Goal: Task Accomplishment & Management: Manage account settings

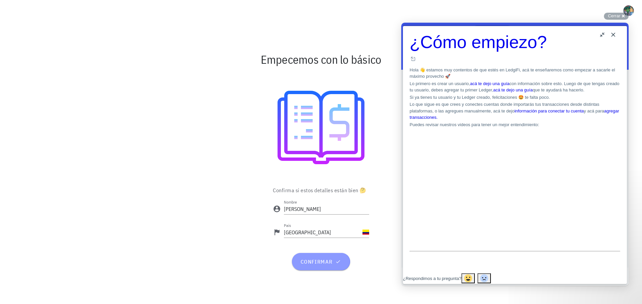
click at [327, 261] on span "confirmar" at bounding box center [321, 262] width 42 height 7
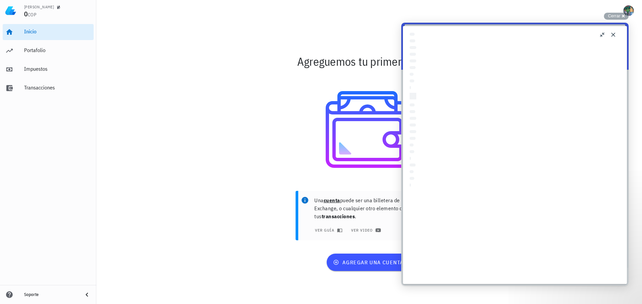
click at [614, 34] on button "Close" at bounding box center [613, 34] width 11 height 11
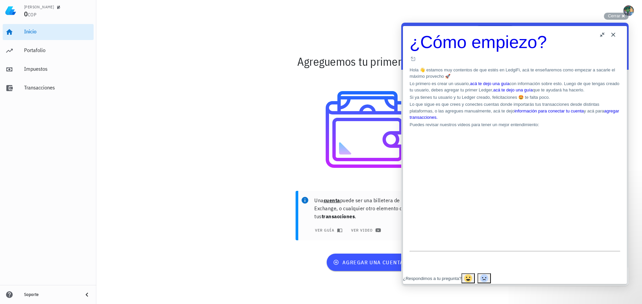
click at [612, 35] on button "Close" at bounding box center [613, 34] width 11 height 11
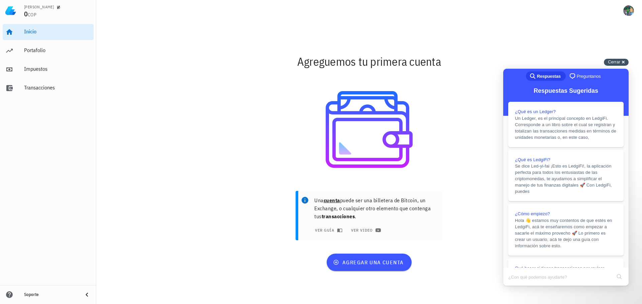
click at [614, 60] on span "Cerrar" at bounding box center [614, 61] width 12 height 5
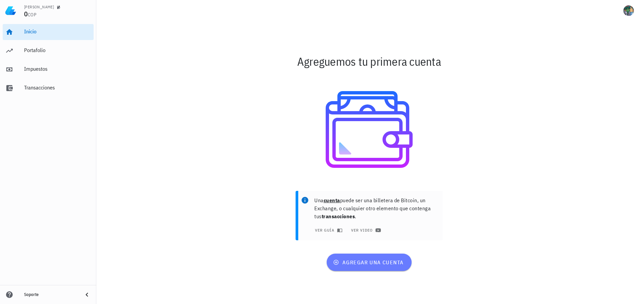
click at [378, 264] on span "agregar una cuenta" at bounding box center [368, 262] width 69 height 7
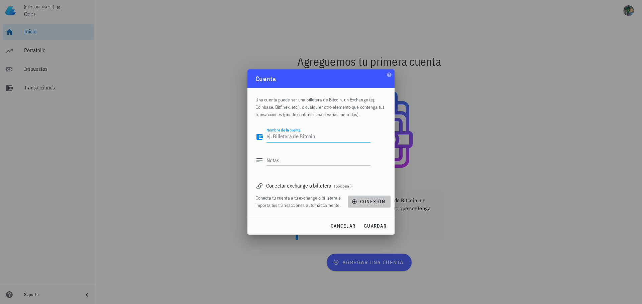
click at [360, 201] on span "conexión" at bounding box center [369, 202] width 32 height 6
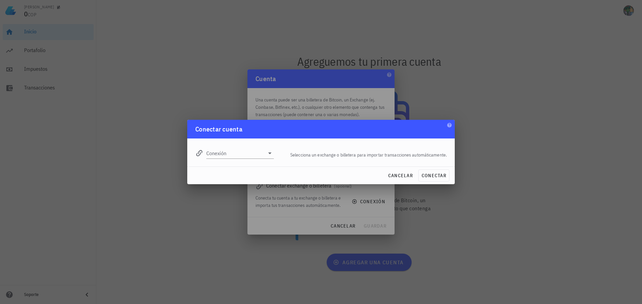
click at [234, 160] on div "Conexión" at bounding box center [234, 151] width 87 height 24
click at [242, 151] on input "Conexión" at bounding box center [235, 153] width 58 height 11
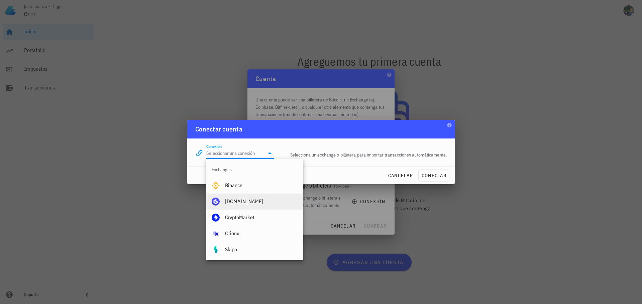
click at [245, 201] on div "[DOMAIN_NAME]" at bounding box center [261, 202] width 73 height 6
type input "[DOMAIN_NAME]"
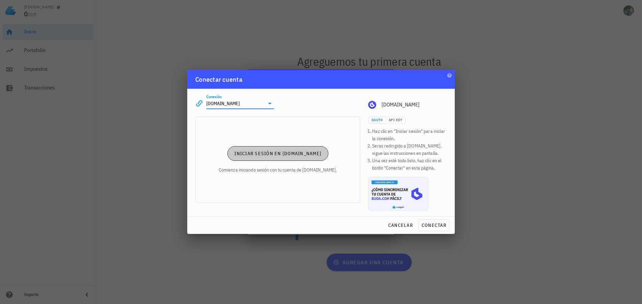
click at [282, 150] on button "Iniciar sesión en [DOMAIN_NAME]" at bounding box center [277, 153] width 101 height 15
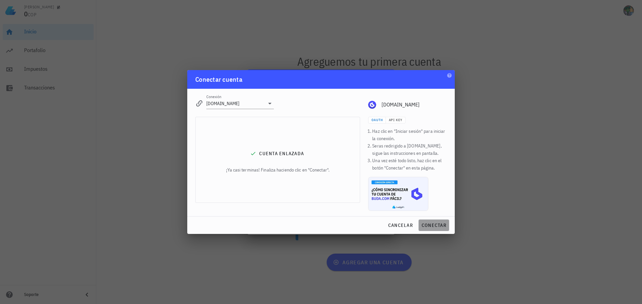
click at [442, 224] on span "conectar" at bounding box center [433, 226] width 25 height 6
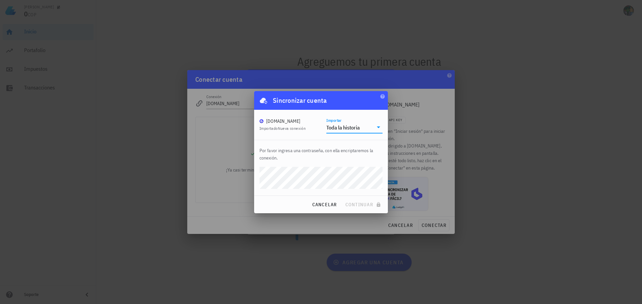
click at [360, 126] on div "Toda la historia" at bounding box center [349, 127] width 47 height 11
click at [350, 134] on div "Toda la historia" at bounding box center [354, 132] width 45 height 6
click at [353, 205] on span "continuar" at bounding box center [363, 205] width 37 height 6
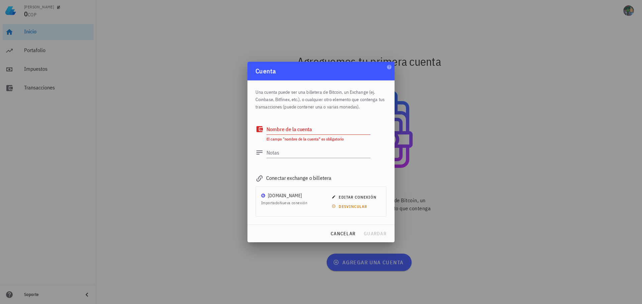
click at [313, 129] on textarea "Nombre de la cuenta" at bounding box center [318, 129] width 104 height 11
click at [287, 127] on textarea "Nombre de la cuenta" at bounding box center [318, 129] width 104 height 11
type textarea "[DEMOGRAPHIC_DATA]"
click at [372, 235] on span "guardar" at bounding box center [374, 234] width 23 height 6
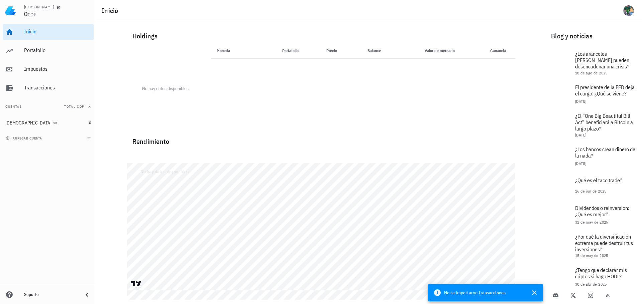
click at [219, 51] on th "Moneda" at bounding box center [232, 51] width 43 height 16
click at [223, 51] on th "Moneda" at bounding box center [232, 51] width 43 height 16
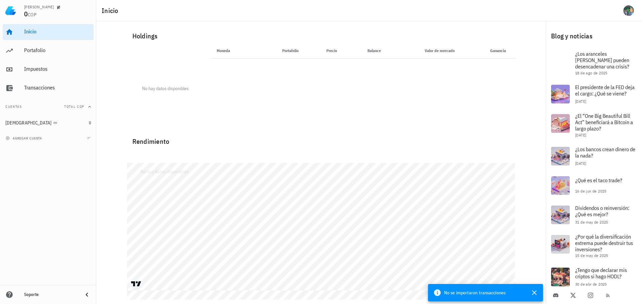
click at [499, 294] on span "No se importaron transacciones" at bounding box center [474, 292] width 61 height 7
click at [38, 50] on div "Portafolio" at bounding box center [57, 50] width 67 height 6
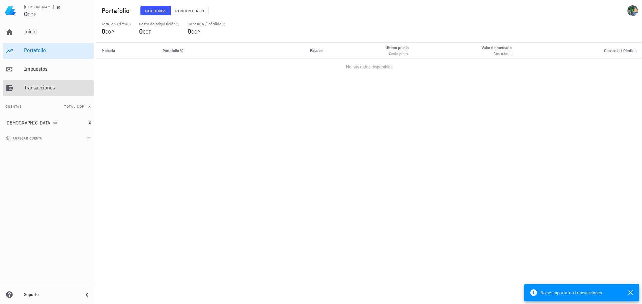
click at [41, 90] on div "Transacciones" at bounding box center [57, 88] width 67 height 6
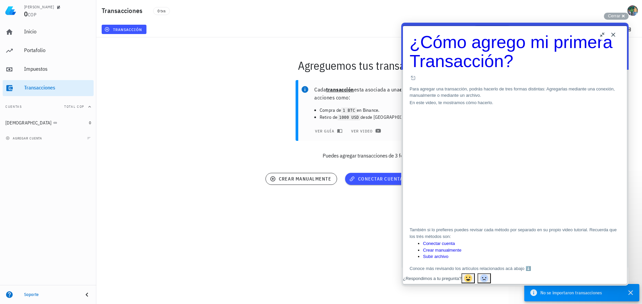
click at [612, 34] on button "Close" at bounding box center [613, 34] width 11 height 11
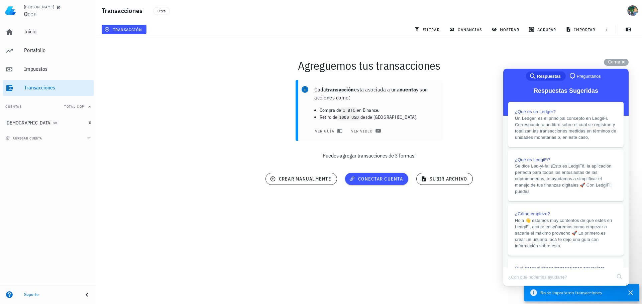
click at [317, 201] on div "Agreguemos tus transacciones Cada transacción esta asociada a una cuenta y son …" at bounding box center [368, 123] width 553 height 181
click at [310, 178] on span "crear manualmente" at bounding box center [301, 179] width 60 height 6
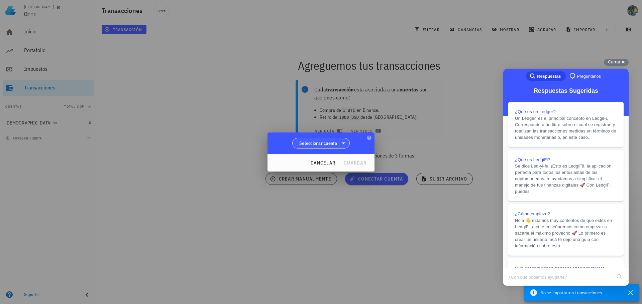
click at [335, 141] on span "Seleccionar cuenta" at bounding box center [318, 143] width 38 height 7
click at [323, 162] on div "[DEMOGRAPHIC_DATA]" at bounding box center [322, 160] width 51 height 6
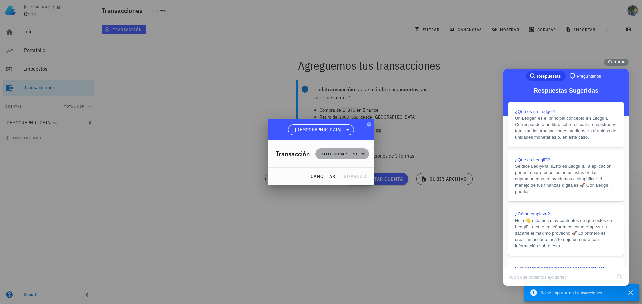
click at [352, 152] on span "Seleccionar tipo" at bounding box center [339, 154] width 35 height 7
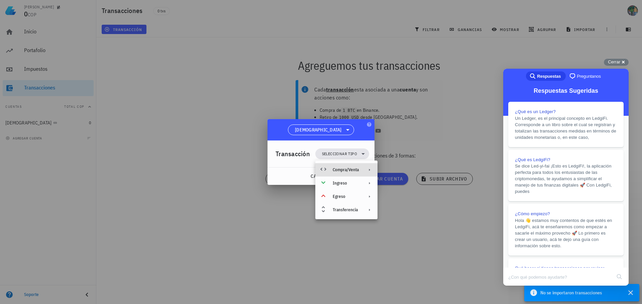
click at [351, 169] on div "Compra/Venta" at bounding box center [346, 169] width 26 height 5
click at [396, 173] on div "Compra/Venta" at bounding box center [415, 172] width 40 height 5
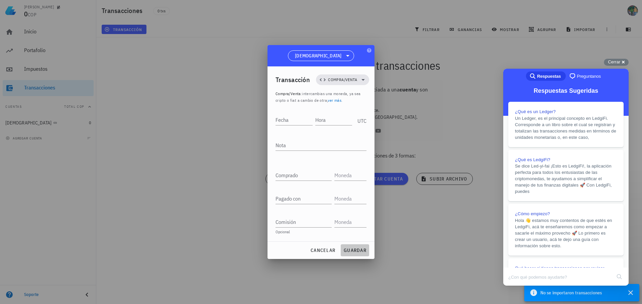
click at [358, 249] on span "guardar" at bounding box center [354, 251] width 23 height 6
click at [478, 127] on div at bounding box center [321, 152] width 642 height 304
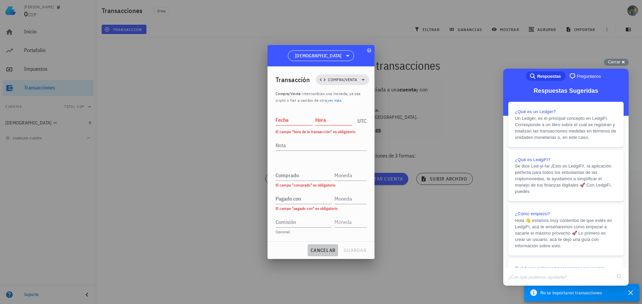
click at [327, 248] on span "cancelar" at bounding box center [322, 251] width 25 height 6
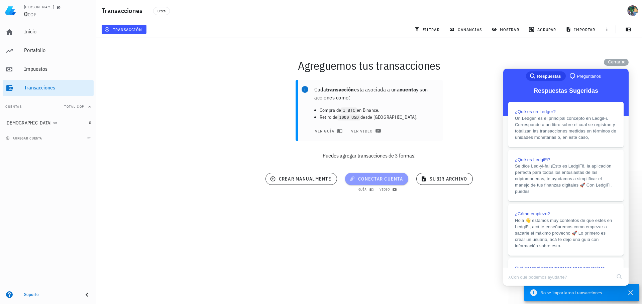
click at [366, 178] on span "conectar cuenta" at bounding box center [376, 179] width 52 height 6
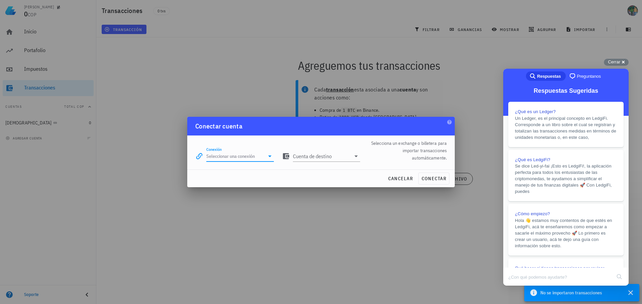
click at [237, 157] on input "Conexión" at bounding box center [235, 156] width 58 height 11
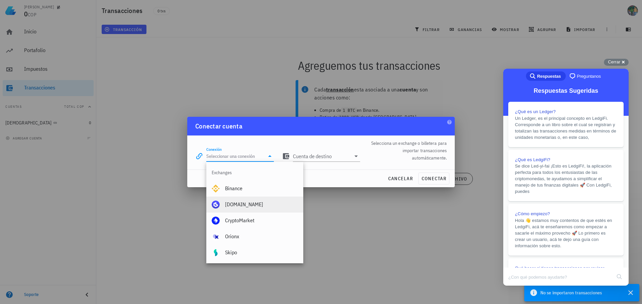
click at [242, 205] on div "[DOMAIN_NAME]" at bounding box center [261, 205] width 73 height 6
type input "[DOMAIN_NAME]"
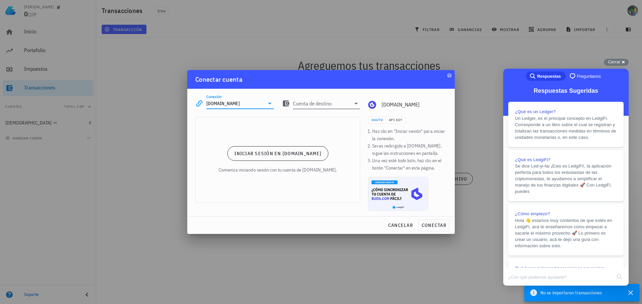
click at [327, 106] on input "Cuenta de destino" at bounding box center [322, 103] width 58 height 11
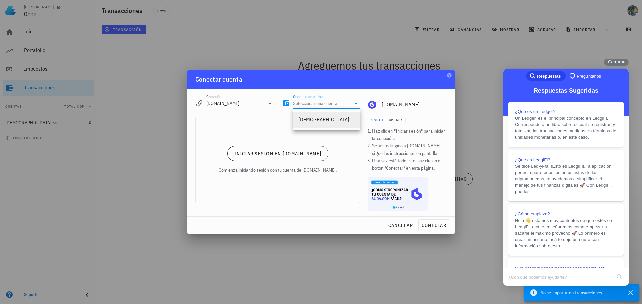
click at [325, 122] on div "[DEMOGRAPHIC_DATA]" at bounding box center [326, 120] width 57 height 6
type input "[DEMOGRAPHIC_DATA]"
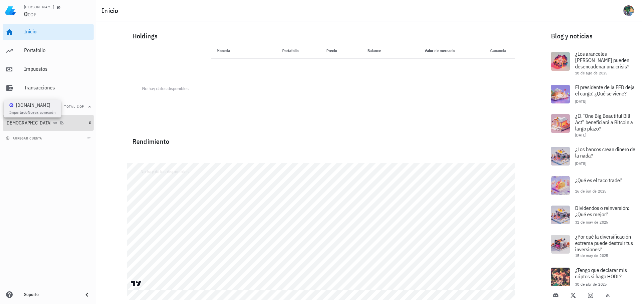
drag, startPoint x: 18, startPoint y: 124, endPoint x: 14, endPoint y: 124, distance: 4.0
click at [53, 124] on icon at bounding box center [55, 123] width 4 height 4
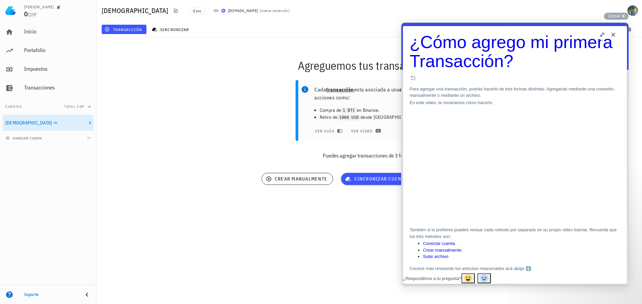
click at [367, 200] on div "Agreguemos tus transacciones Cada transacción esta asociada a una cuenta y son …" at bounding box center [368, 123] width 553 height 181
click at [344, 215] on div "[PERSON_NAME] 0 COP Inicio [GEOGRAPHIC_DATA] Impuestos [GEOGRAPHIC_DATA] Cuenta…" at bounding box center [321, 152] width 642 height 304
click at [613, 37] on button "Close" at bounding box center [613, 34] width 11 height 11
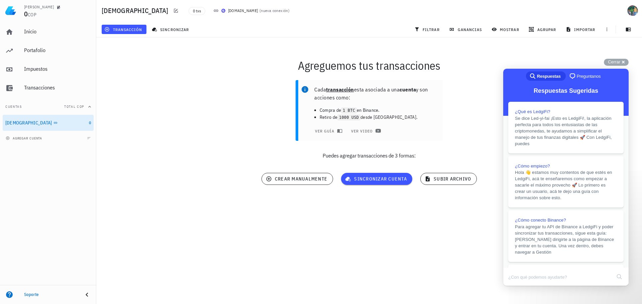
click at [389, 153] on p "Puedes agregar transacciones de 3 formas:" at bounding box center [368, 156] width 545 height 8
click at [452, 220] on div "[PERSON_NAME] 0 COP Inicio [GEOGRAPHIC_DATA] Impuestos [GEOGRAPHIC_DATA] Cuenta…" at bounding box center [321, 152] width 642 height 304
click at [387, 155] on p "Puedes agregar transacciones de 3 formas:" at bounding box center [368, 156] width 545 height 8
click at [361, 132] on span "ver video" at bounding box center [364, 130] width 29 height 5
click at [368, 198] on div "Agreguemos tus transacciones Cada transacción esta asociada a una cuenta y son …" at bounding box center [368, 123] width 553 height 181
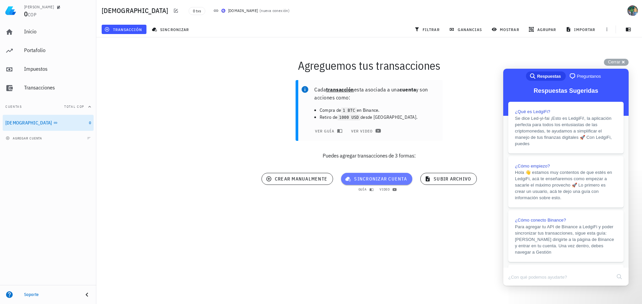
click at [393, 183] on button "sincronizar cuenta" at bounding box center [376, 179] width 71 height 12
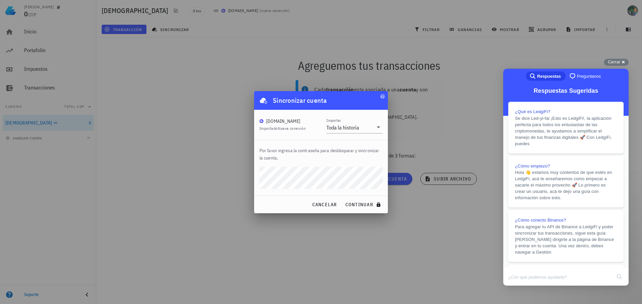
click at [284, 130] on span "Nueva conexión" at bounding box center [292, 128] width 28 height 5
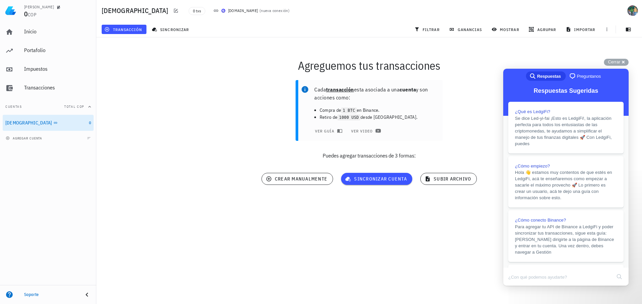
drag, startPoint x: 441, startPoint y: 213, endPoint x: 447, endPoint y: 205, distance: 9.3
click at [441, 213] on div "Agreguemos tus transacciones Cada transacción esta asociada a una cuenta y son …" at bounding box center [368, 123] width 553 height 181
click at [618, 61] on span "Cerrar" at bounding box center [614, 61] width 12 height 5
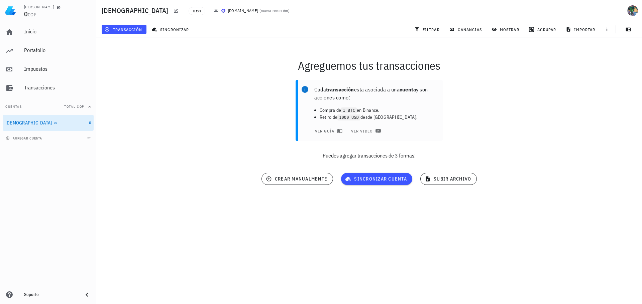
click at [343, 91] on b "transacción" at bounding box center [340, 89] width 28 height 7
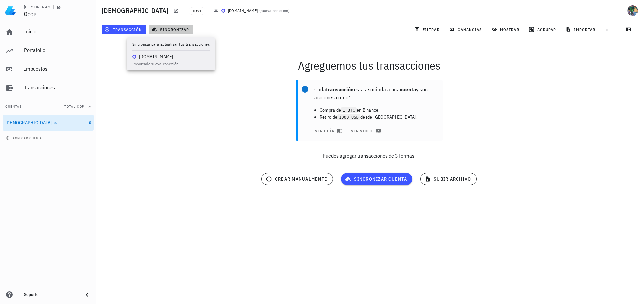
click at [173, 25] on button "sincronizar" at bounding box center [171, 29] width 44 height 9
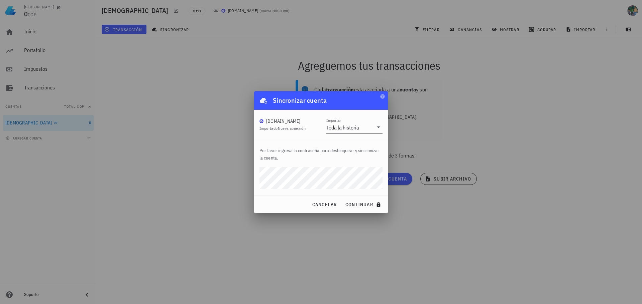
click at [350, 127] on div "Toda la historia" at bounding box center [342, 127] width 33 height 7
click at [341, 129] on div "Toda la historia" at bounding box center [354, 132] width 45 height 14
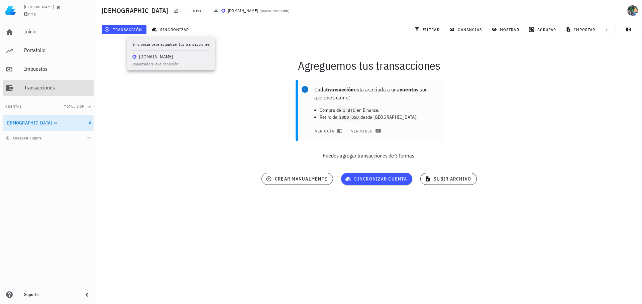
click at [46, 89] on div "Transacciones" at bounding box center [57, 88] width 67 height 6
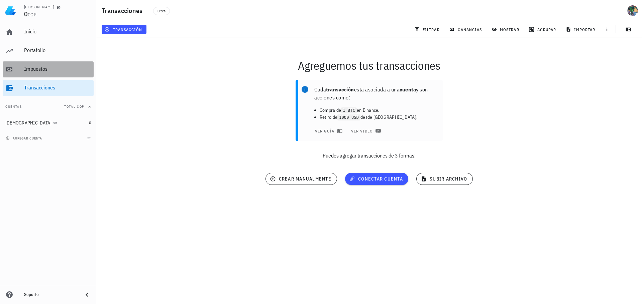
click at [37, 62] on div "Impuestos" at bounding box center [57, 69] width 67 height 15
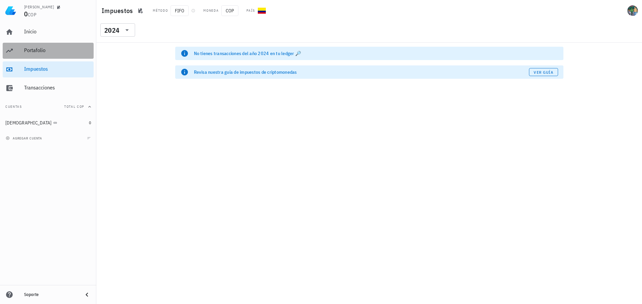
click at [38, 48] on div "Portafolio" at bounding box center [57, 50] width 67 height 6
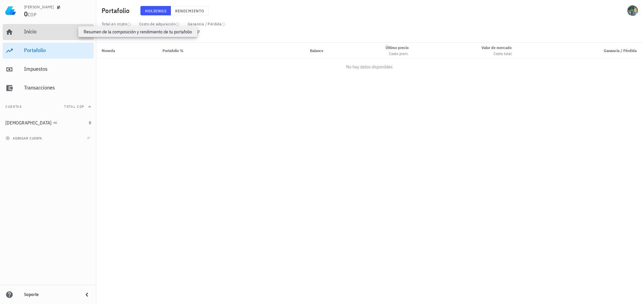
click at [34, 32] on div "Inicio" at bounding box center [57, 31] width 67 height 6
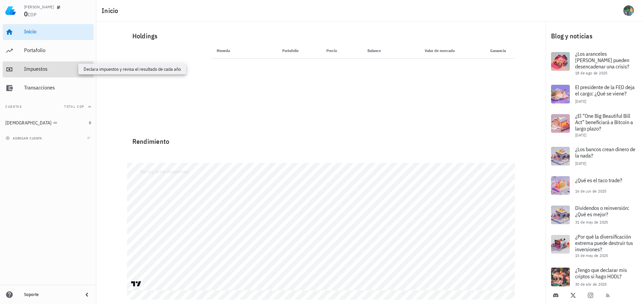
click at [37, 70] on div "Impuestos" at bounding box center [57, 69] width 67 height 6
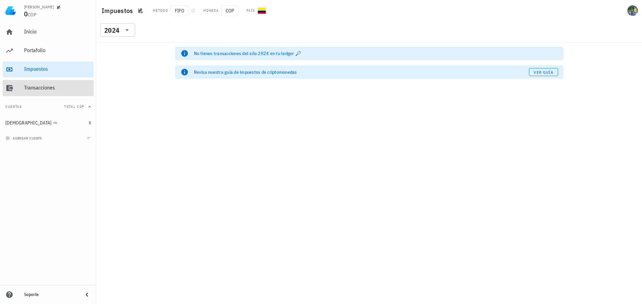
click at [39, 87] on div "Transacciones" at bounding box center [57, 88] width 67 height 6
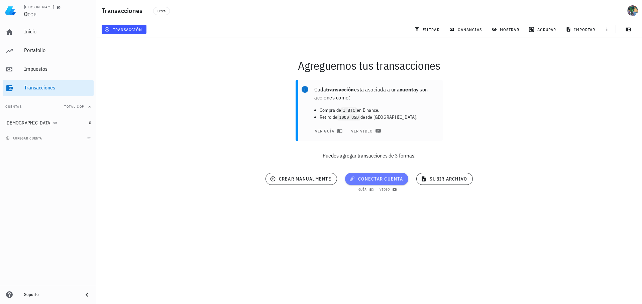
click at [376, 177] on span "conectar cuenta" at bounding box center [376, 179] width 52 height 6
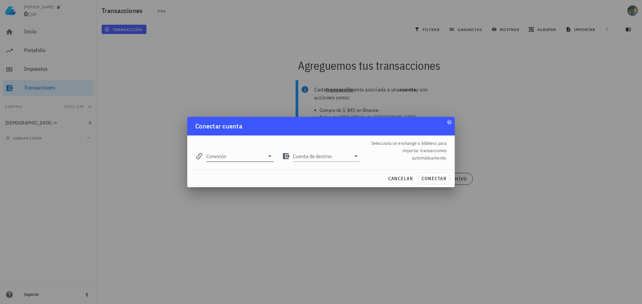
click at [237, 153] on input "Conexión" at bounding box center [235, 156] width 58 height 11
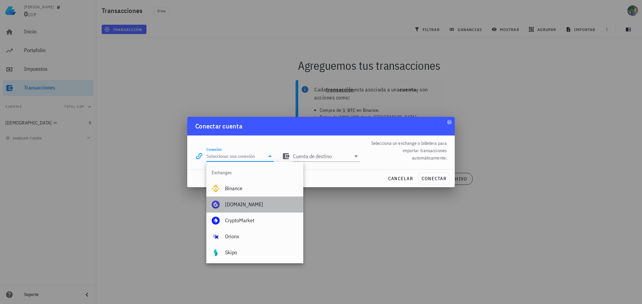
click at [239, 200] on div "[DOMAIN_NAME]" at bounding box center [261, 205] width 73 height 14
type input "[DOMAIN_NAME]"
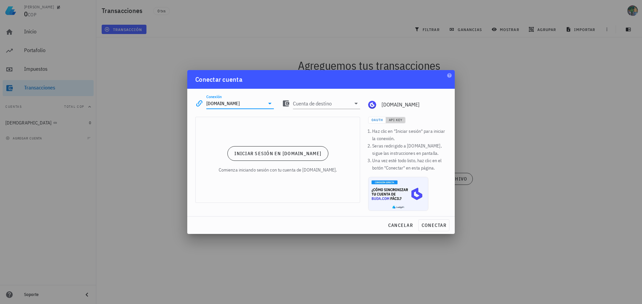
click at [394, 121] on span "API Key" at bounding box center [395, 120] width 14 height 4
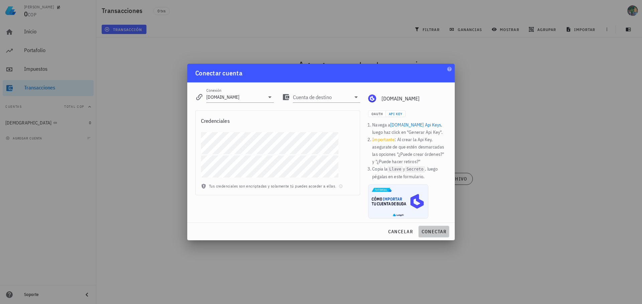
click at [440, 233] on span "conectar" at bounding box center [433, 232] width 25 height 6
click at [319, 94] on input "Cuenta de destino" at bounding box center [322, 97] width 58 height 11
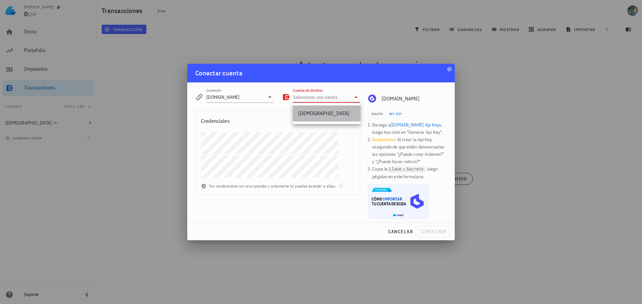
click at [319, 112] on div "[DEMOGRAPHIC_DATA]" at bounding box center [326, 113] width 57 height 6
type input "[DEMOGRAPHIC_DATA]"
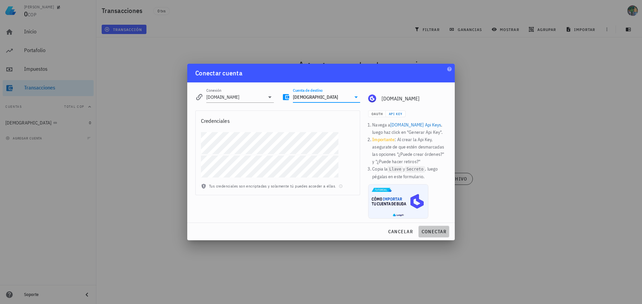
click at [432, 231] on span "conectar" at bounding box center [433, 232] width 25 height 6
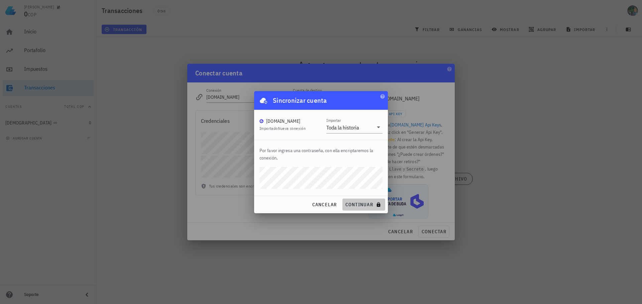
click at [358, 205] on span "continuar" at bounding box center [363, 205] width 37 height 6
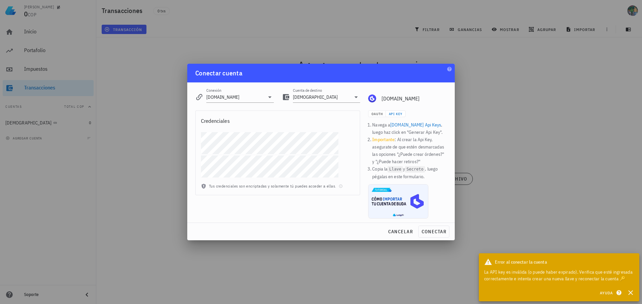
click at [193, 172] on div "Credenciales Tus credenciales son encriptadas y solamente tú puedes acceder a e…" at bounding box center [277, 165] width 173 height 116
click at [400, 234] on span "cancelar" at bounding box center [400, 232] width 25 height 6
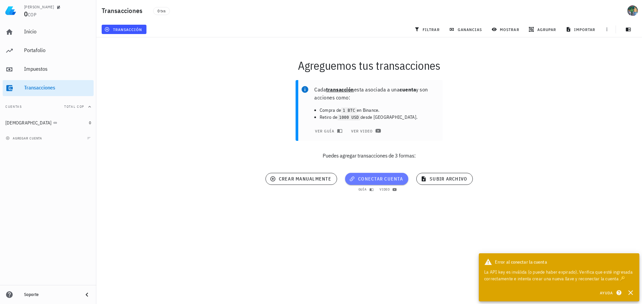
click at [377, 180] on span "conectar cuenta" at bounding box center [376, 179] width 52 height 6
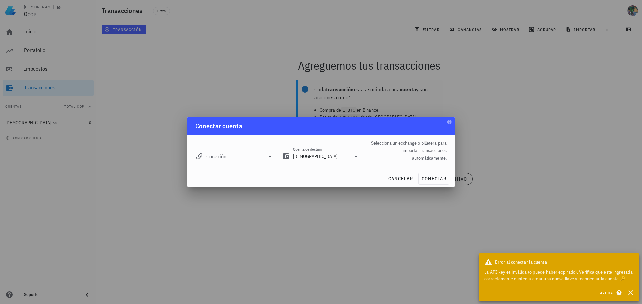
click at [245, 158] on input "Conexión" at bounding box center [235, 156] width 58 height 11
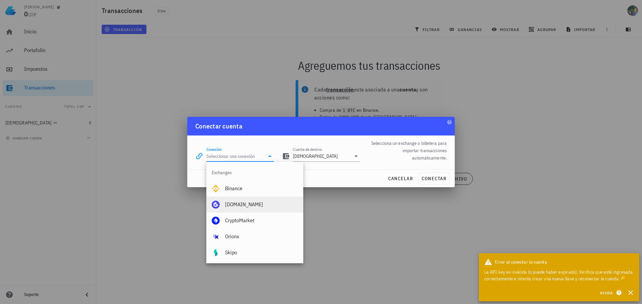
click at [242, 204] on div "[DOMAIN_NAME]" at bounding box center [261, 205] width 73 height 6
type input "[DOMAIN_NAME]"
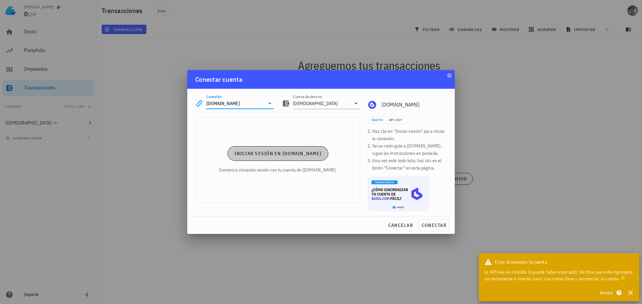
click at [274, 151] on span "Iniciar sesión en [DOMAIN_NAME]" at bounding box center [277, 154] width 87 height 6
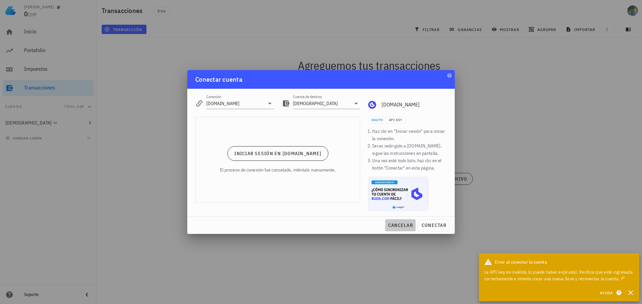
drag, startPoint x: 401, startPoint y: 223, endPoint x: 318, endPoint y: 139, distance: 118.2
click at [401, 223] on span "cancelar" at bounding box center [400, 226] width 25 height 6
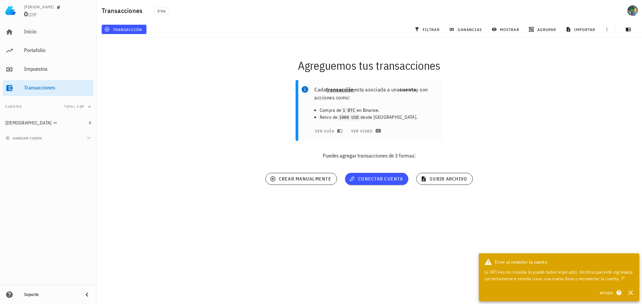
click at [40, 108] on button "Cuentas Total COP" at bounding box center [48, 107] width 91 height 16
click at [50, 106] on button "Cuentas" at bounding box center [48, 107] width 91 height 16
click at [66, 128] on div "[DEMOGRAPHIC_DATA]" at bounding box center [45, 123] width 81 height 14
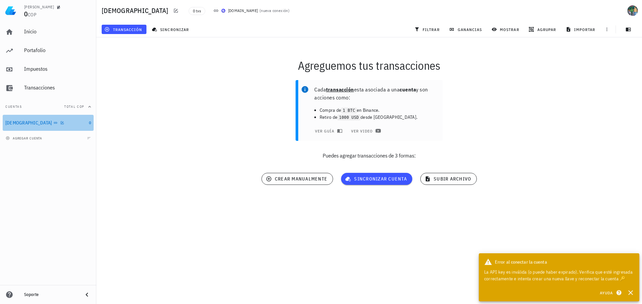
click at [66, 128] on div "[DEMOGRAPHIC_DATA]" at bounding box center [45, 123] width 81 height 14
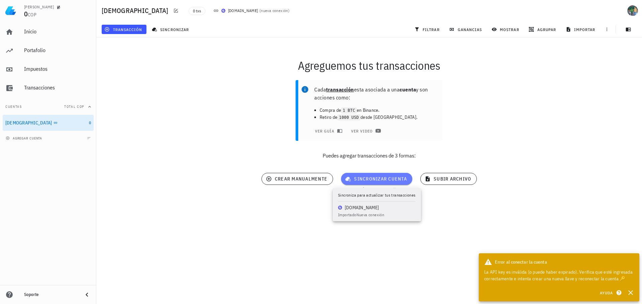
click at [373, 178] on span "sincronizar cuenta" at bounding box center [376, 179] width 60 height 6
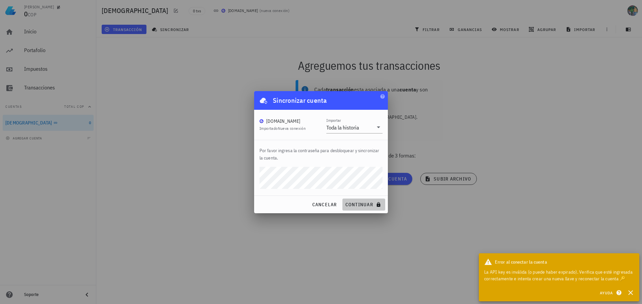
click at [358, 204] on span "continuar" at bounding box center [363, 205] width 37 height 6
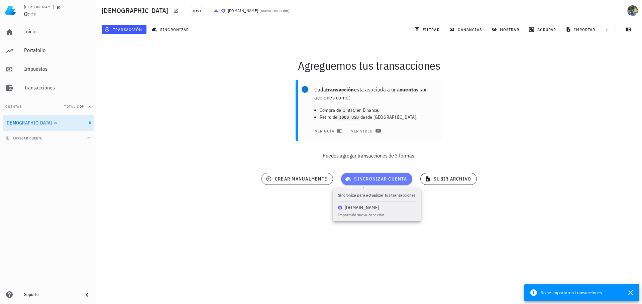
click at [372, 179] on span "sincronizar cuenta" at bounding box center [376, 179] width 60 height 6
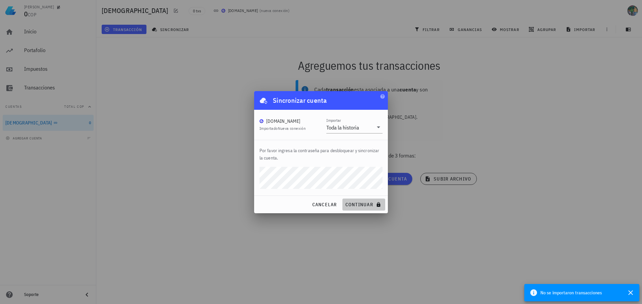
click at [363, 209] on button "continuar" at bounding box center [363, 205] width 43 height 12
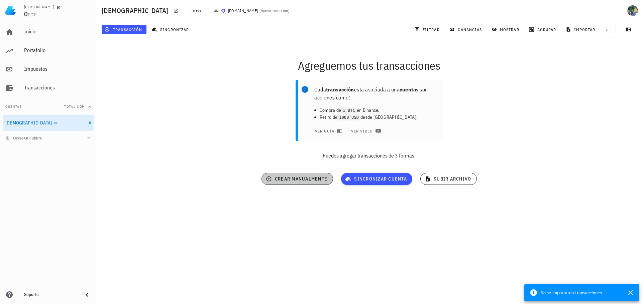
click at [298, 181] on span "crear manualmente" at bounding box center [297, 179] width 60 height 6
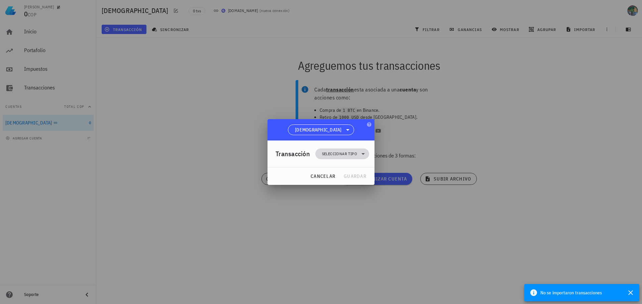
click at [342, 151] on span "Seleccionar tipo" at bounding box center [339, 154] width 35 height 7
